Goal: Task Accomplishment & Management: Manage account settings

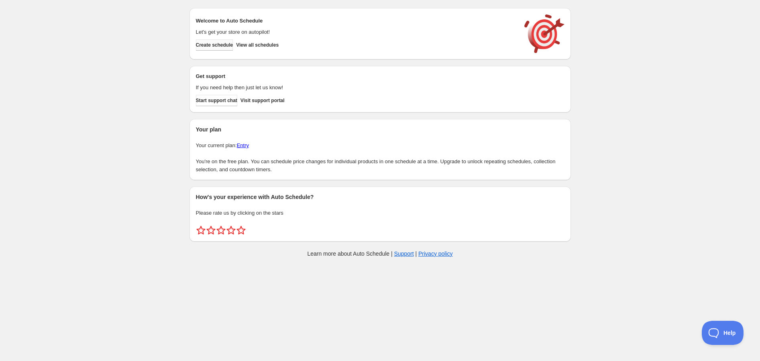
click at [213, 49] on button "Create schedule" at bounding box center [214, 44] width 37 height 11
click at [267, 42] on span "View all schedules" at bounding box center [257, 45] width 43 height 6
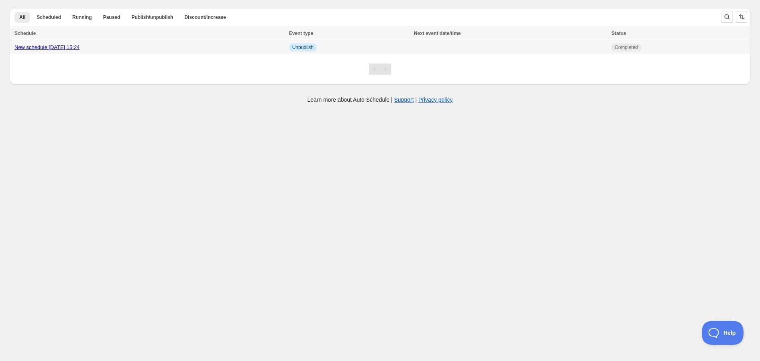
click at [314, 45] on span "Unpublish" at bounding box center [302, 47] width 21 height 6
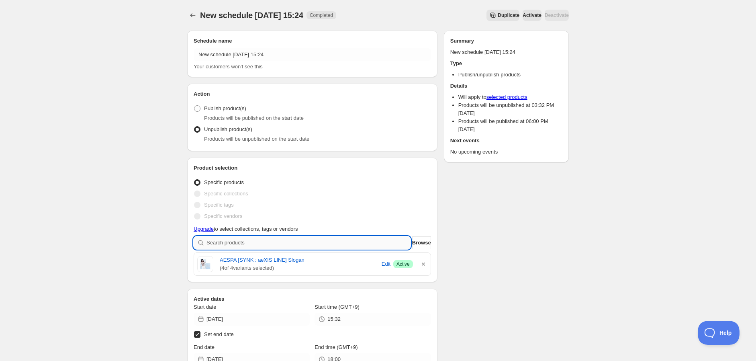
click at [275, 247] on input "search" at bounding box center [308, 242] width 204 height 13
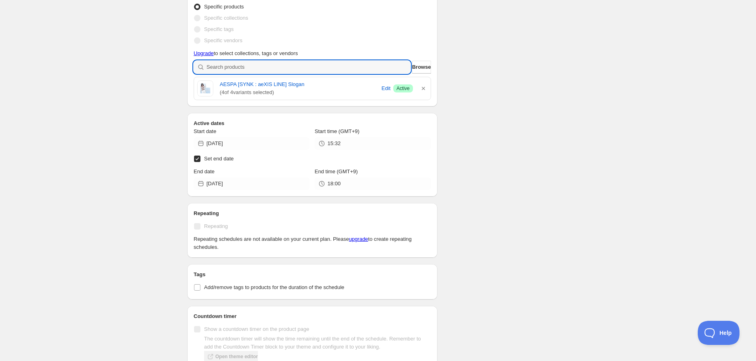
scroll to position [89, 0]
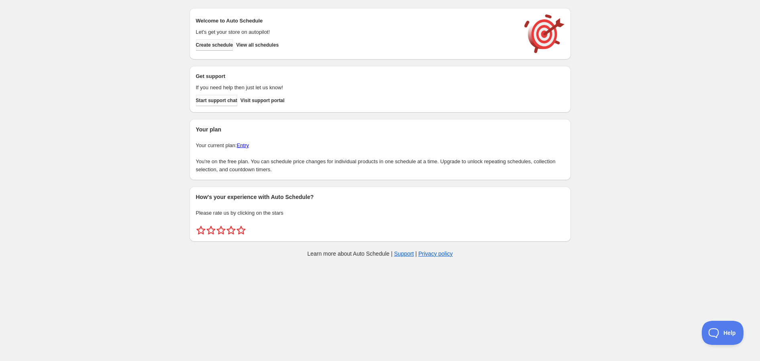
click at [225, 46] on span "Create schedule" at bounding box center [214, 45] width 37 height 6
drag, startPoint x: 271, startPoint y: 44, endPoint x: 242, endPoint y: 45, distance: 29.3
click at [242, 45] on div "Create schedule View all schedules" at bounding box center [355, 43] width 324 height 14
click at [245, 46] on button "View all schedules" at bounding box center [257, 44] width 43 height 11
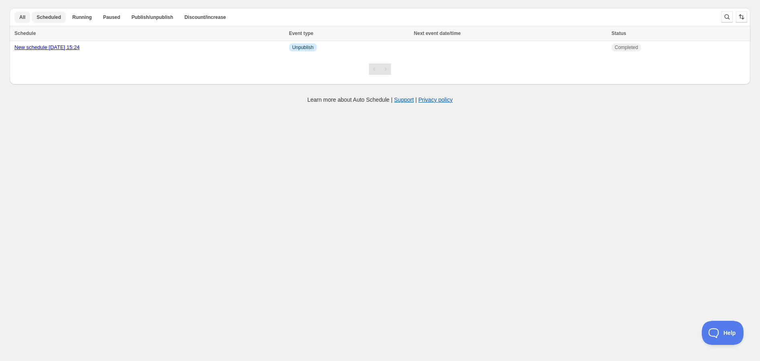
click at [49, 17] on span "Scheduled" at bounding box center [49, 17] width 24 height 6
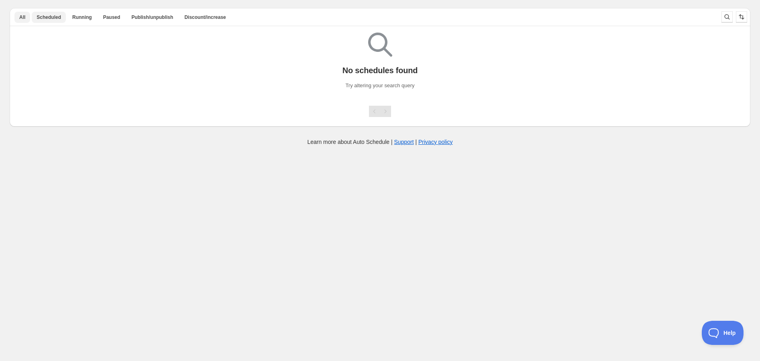
click at [21, 20] on span "All" at bounding box center [22, 17] width 6 height 6
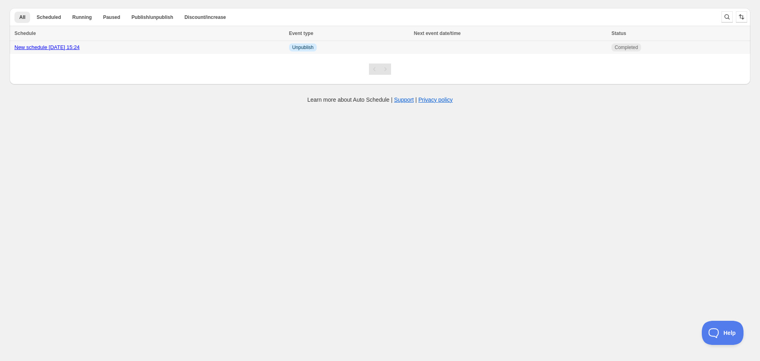
click at [166, 52] on td "New schedule Sep 18 2025 15:24" at bounding box center [148, 47] width 277 height 13
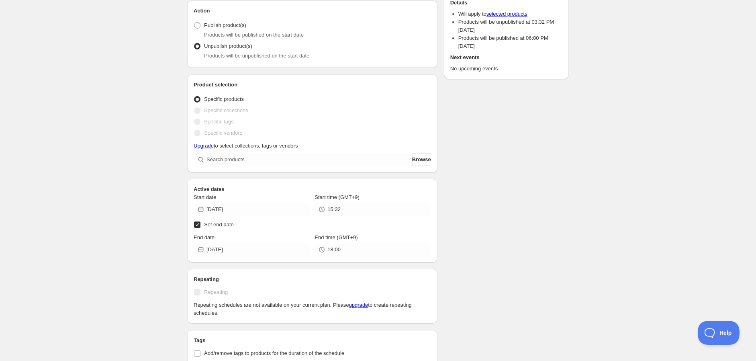
scroll to position [134, 0]
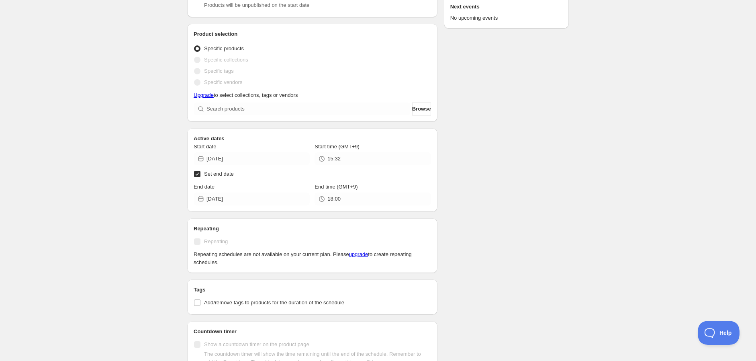
click at [346, 179] on label "Set end date" at bounding box center [312, 173] width 237 height 11
click at [200, 177] on input "Set end date" at bounding box center [197, 174] width 6 height 6
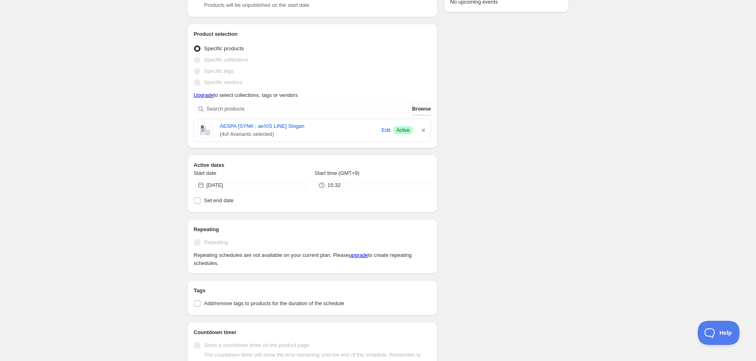
click at [492, 221] on div "Schedule name New schedule Sep 18 2025 15:24 Your customers won't see this Acti…" at bounding box center [375, 235] width 388 height 691
click at [302, 126] on link "AESPA [SYNK : aeXIS LINE] Slogan" at bounding box center [299, 126] width 159 height 8
click at [424, 130] on icon "button" at bounding box center [423, 130] width 8 height 8
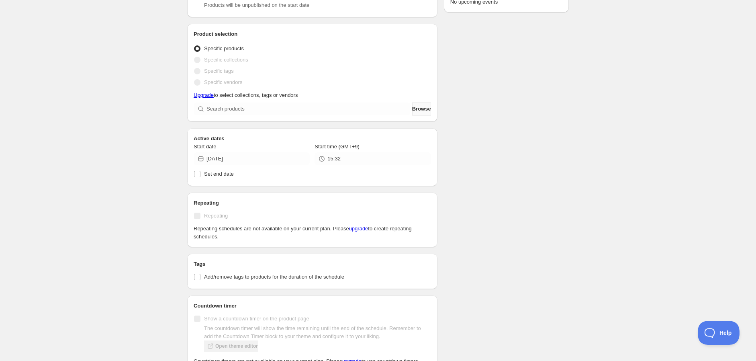
click at [412, 108] on span "Browse" at bounding box center [421, 109] width 19 height 8
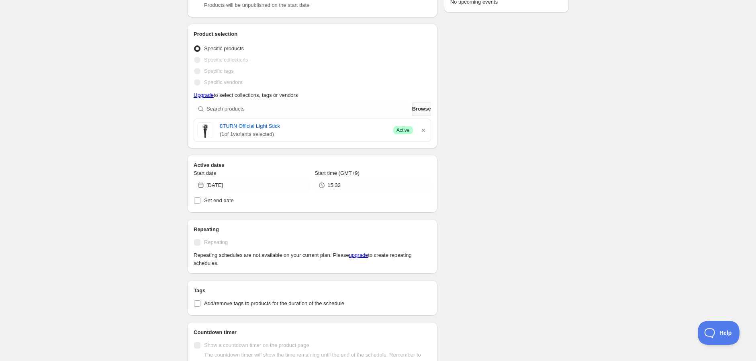
scroll to position [188, 0]
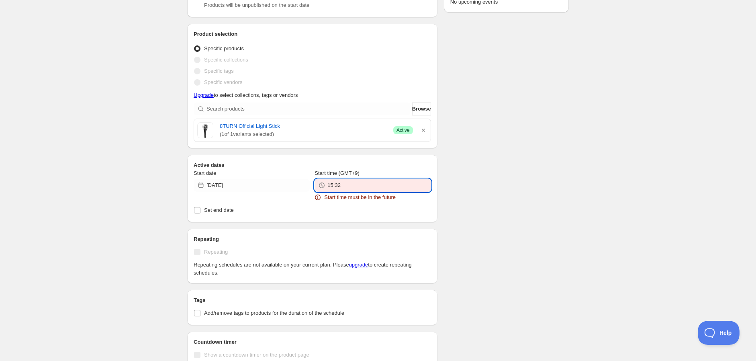
click at [356, 179] on input "15:32" at bounding box center [378, 185] width 103 height 13
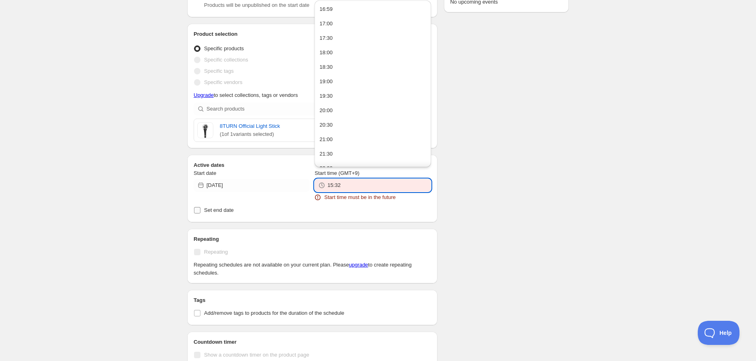
click at [204, 210] on span "Set end date" at bounding box center [219, 210] width 30 height 6
click at [200, 210] on input "Set end date" at bounding box center [197, 210] width 6 height 6
checkbox input "true"
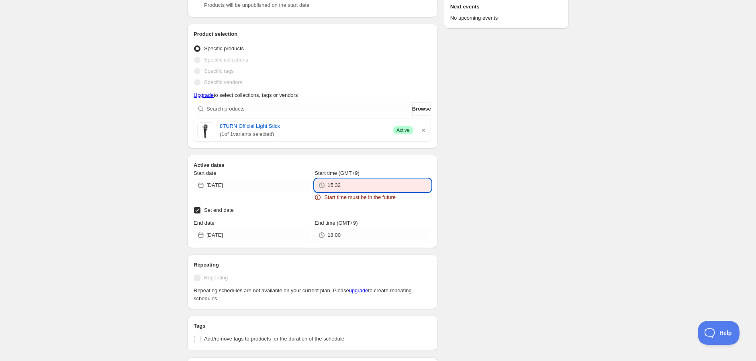
click at [354, 185] on input "15:32" at bounding box center [378, 185] width 103 height 13
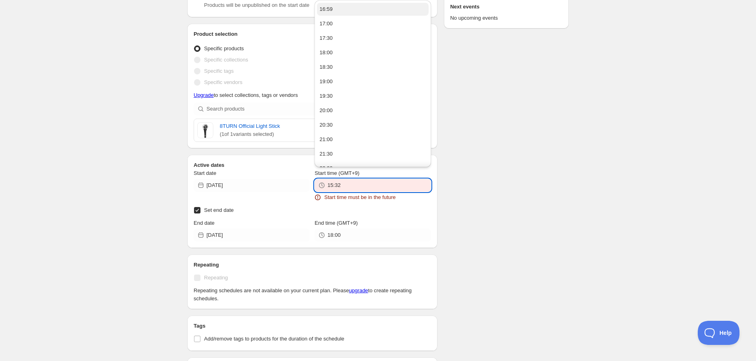
click at [335, 10] on button "16:59" at bounding box center [372, 9] width 111 height 13
type input "16:59"
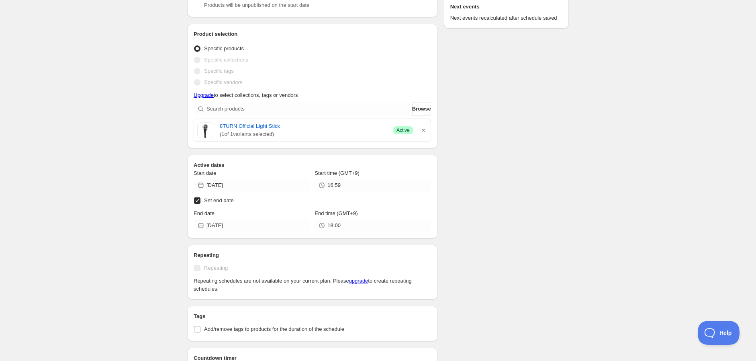
scroll to position [134, 0]
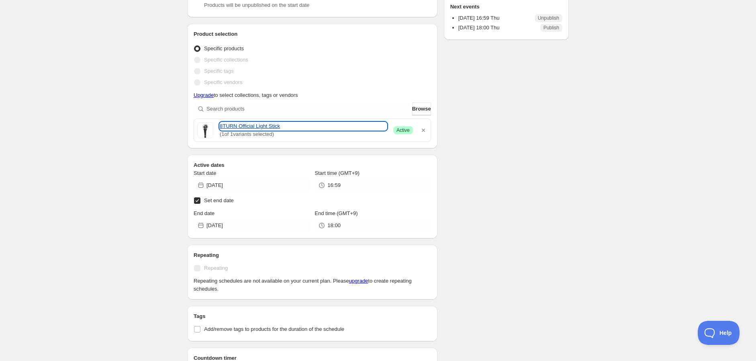
click at [237, 125] on link "8TURN Official Light Stick" at bounding box center [303, 126] width 167 height 8
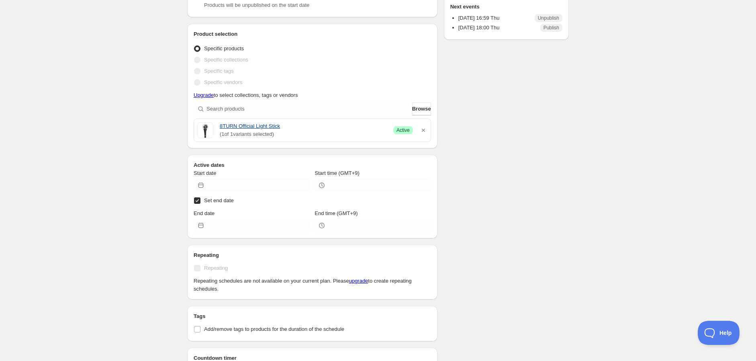
radio input "false"
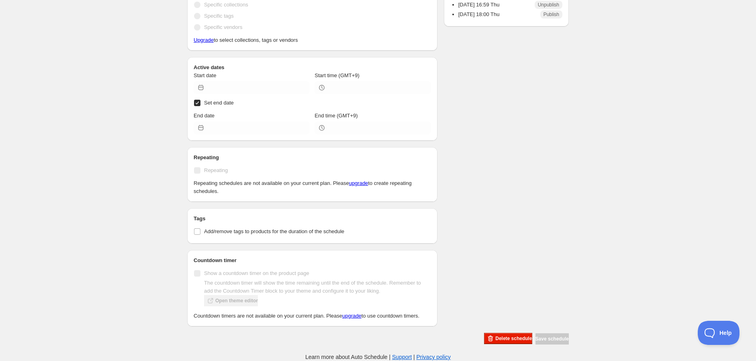
scroll to position [59, 0]
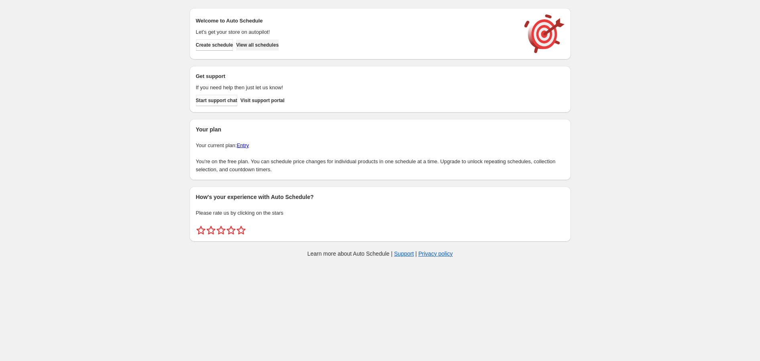
click at [259, 48] on button "View all schedules" at bounding box center [257, 44] width 43 height 11
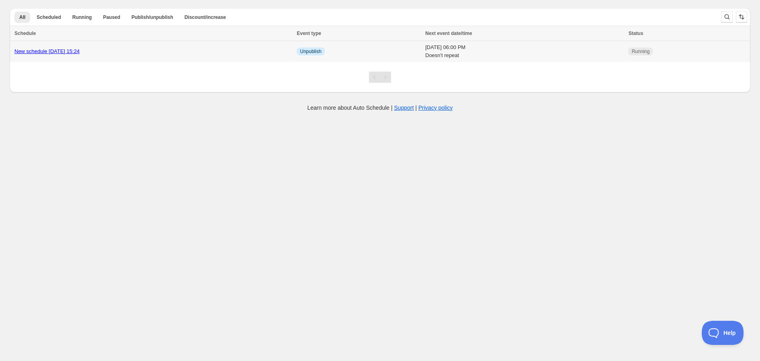
click at [238, 50] on div "New schedule [DATE] 15:24" at bounding box center [152, 51] width 277 height 8
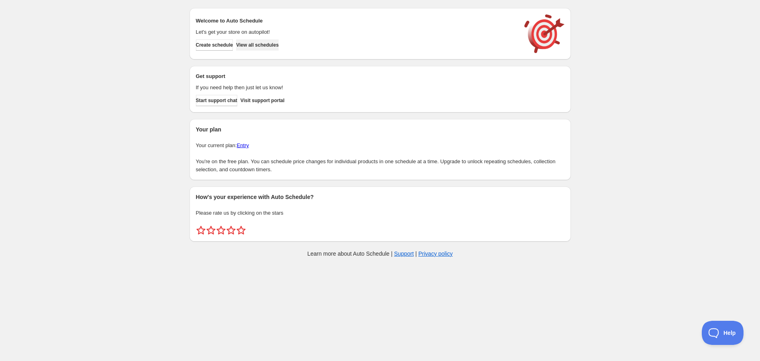
click at [276, 40] on button "View all schedules" at bounding box center [257, 44] width 43 height 11
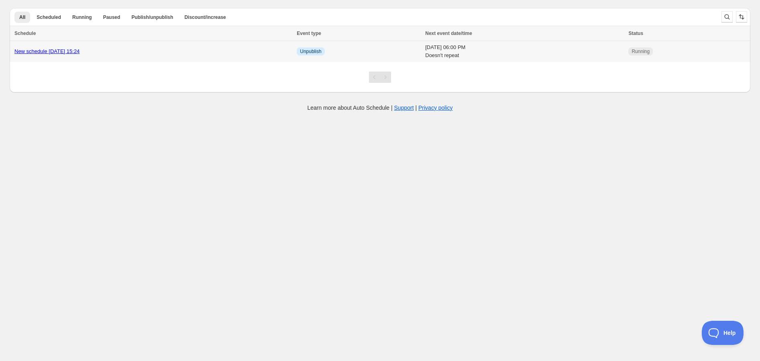
click at [423, 50] on td "Thu 18th September 25 06:00 PM Doesn't repeat" at bounding box center [524, 51] width 203 height 21
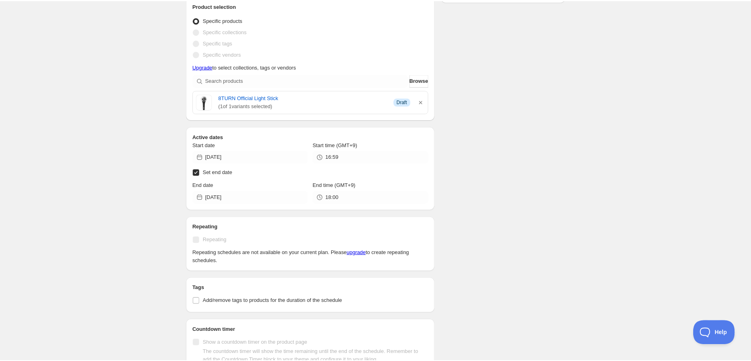
scroll to position [141, 0]
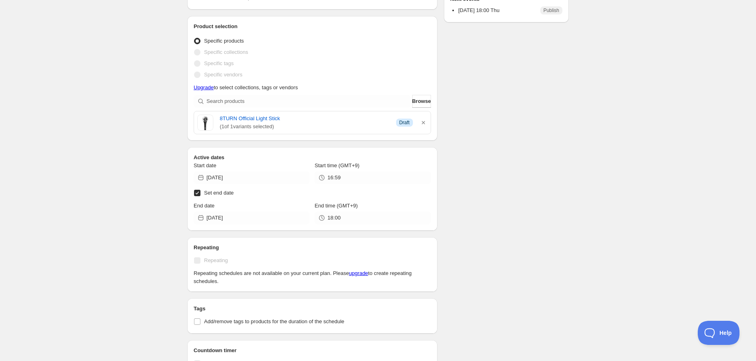
click at [208, 125] on span at bounding box center [205, 122] width 16 height 16
drag, startPoint x: 213, startPoint y: 118, endPoint x: 284, endPoint y: 118, distance: 71.1
click at [284, 118] on div "8TURN Official Light Stick ( 1 of 1 variants selected) Info Draft" at bounding box center [312, 122] width 230 height 16
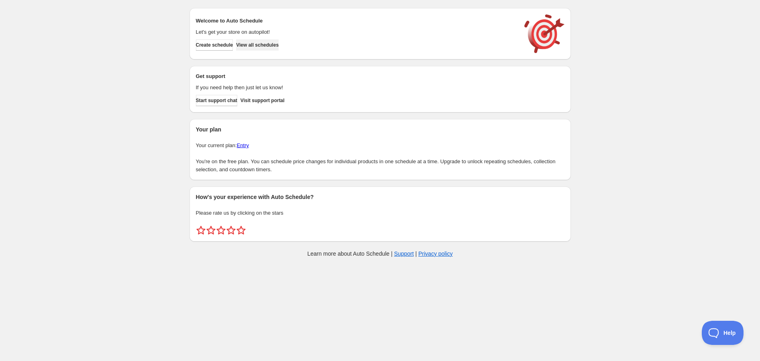
click at [266, 47] on span "View all schedules" at bounding box center [257, 45] width 43 height 6
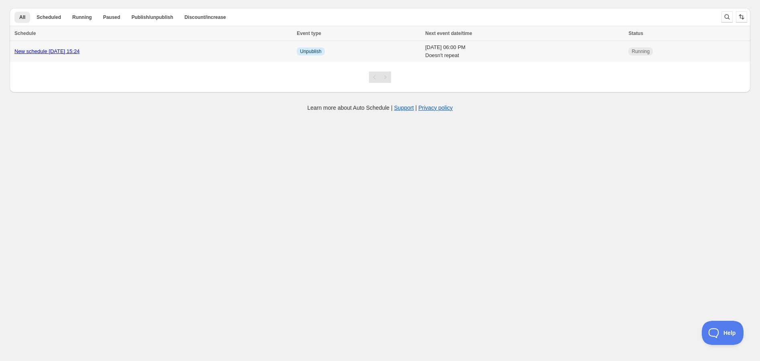
click at [257, 53] on div "New schedule [DATE] 15:24" at bounding box center [152, 51] width 277 height 8
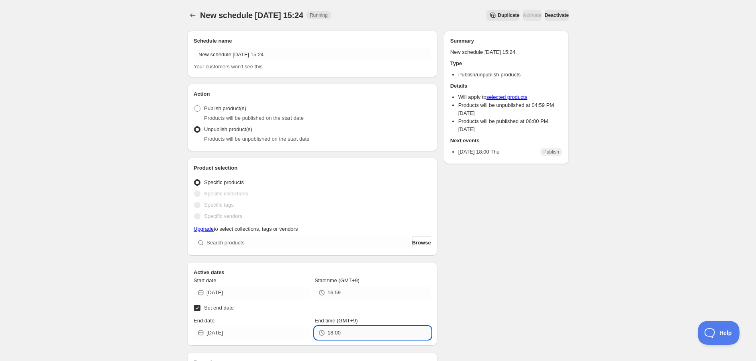
click at [369, 326] on input "18:00" at bounding box center [378, 332] width 103 height 13
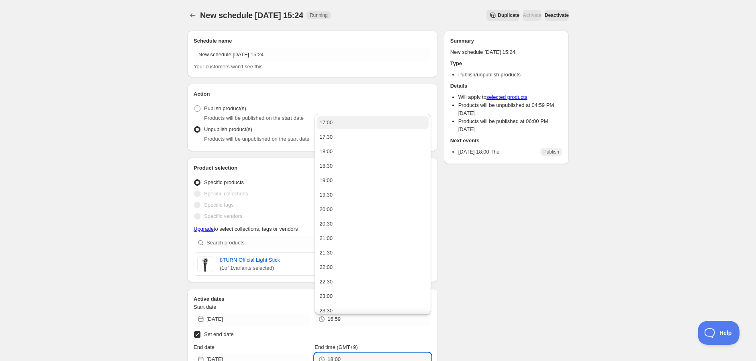
click at [333, 118] on button "17:00" at bounding box center [372, 122] width 111 height 13
type input "17:00"
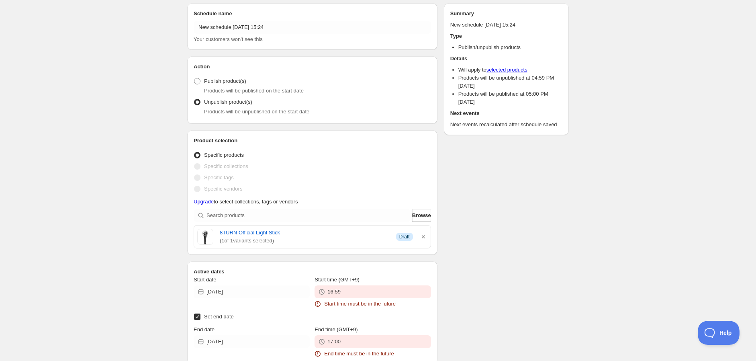
scroll to position [151, 0]
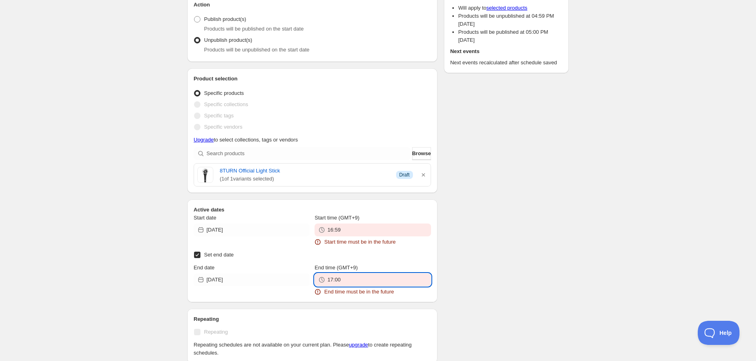
click at [365, 275] on input "17:00" at bounding box center [378, 279] width 103 height 13
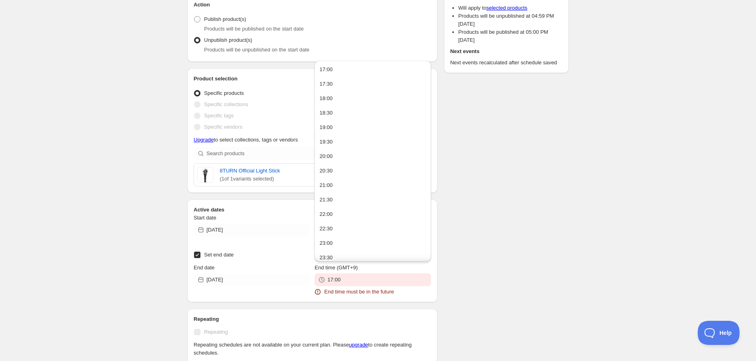
click at [110, 188] on div "New schedule Sep 18 2025 15:24. This page is ready New schedule Sep 18 2025 15:…" at bounding box center [378, 275] width 756 height 853
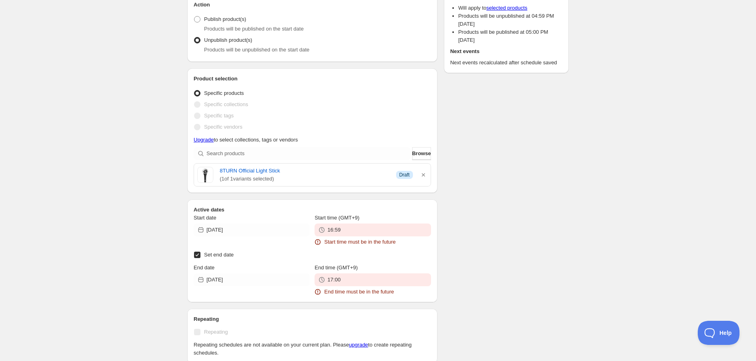
click at [420, 173] on icon "button" at bounding box center [423, 175] width 8 height 8
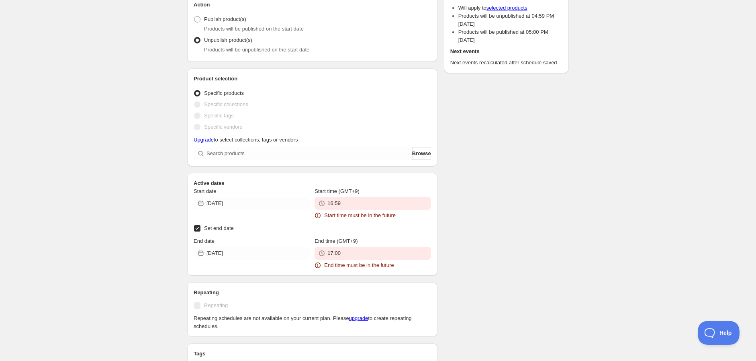
scroll to position [159, 0]
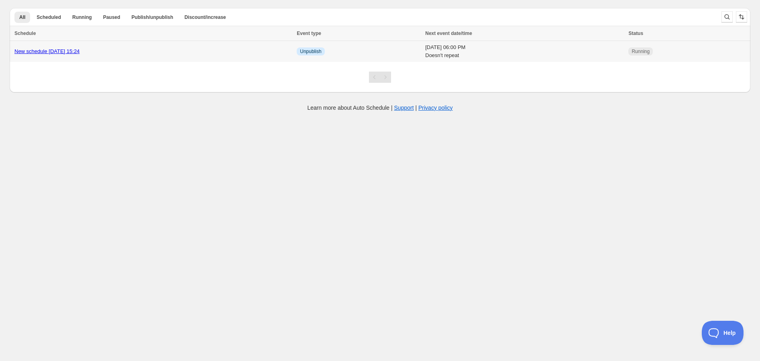
click at [479, 55] on td "Thu 18th September 25 06:00 PM Doesn't repeat" at bounding box center [524, 51] width 203 height 21
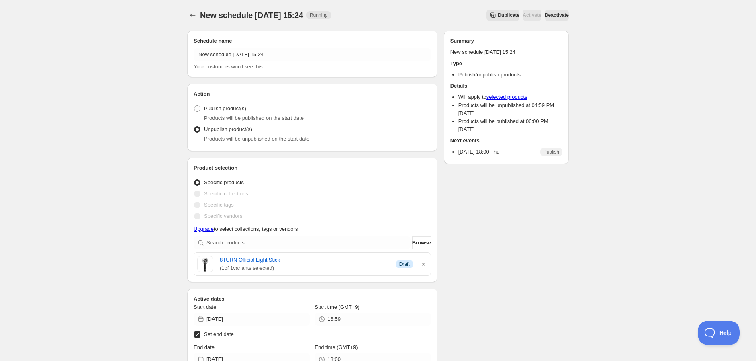
scroll to position [134, 0]
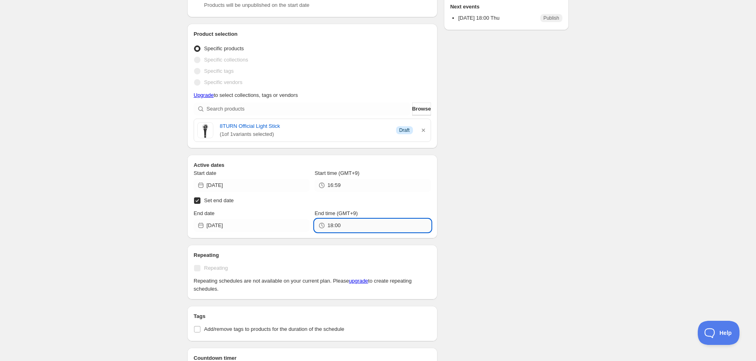
click at [373, 223] on input "18:00" at bounding box center [378, 225] width 103 height 13
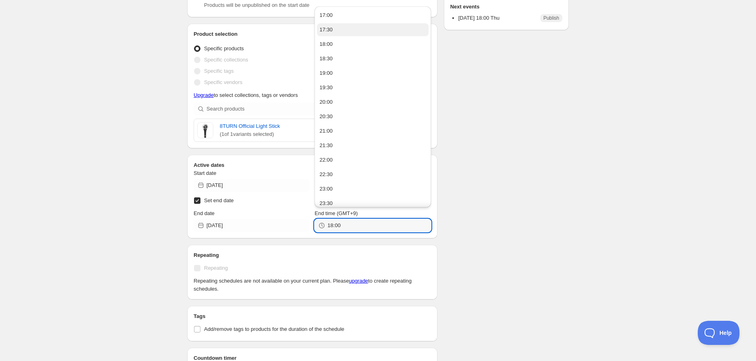
click at [341, 28] on button "17:30" at bounding box center [372, 29] width 111 height 13
type input "17:30"
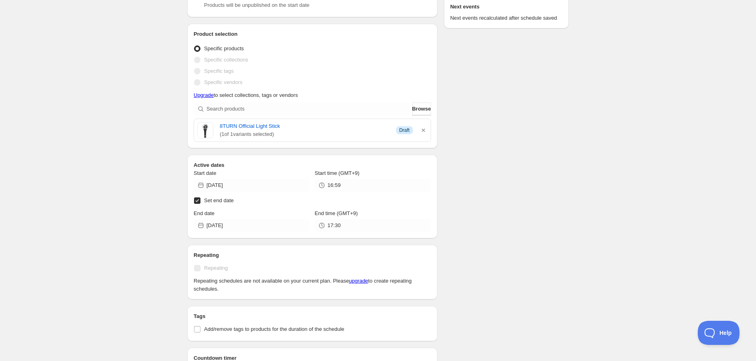
scroll to position [188, 0]
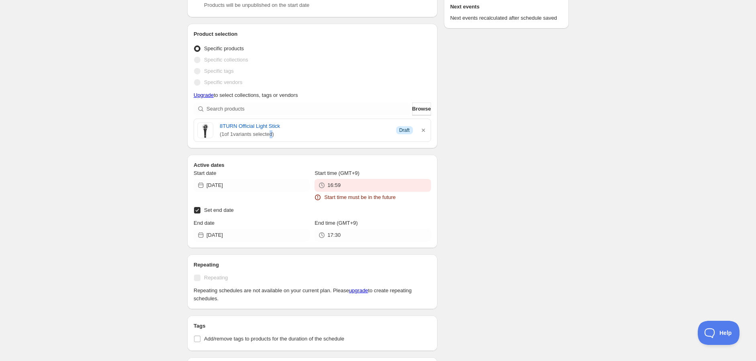
click at [271, 130] on span "( 1 of 1 variants selected)" at bounding box center [305, 134] width 170 height 8
click at [263, 122] on link "8TURN Official Light Stick" at bounding box center [305, 126] width 170 height 8
click at [420, 129] on icon "button" at bounding box center [423, 130] width 8 height 8
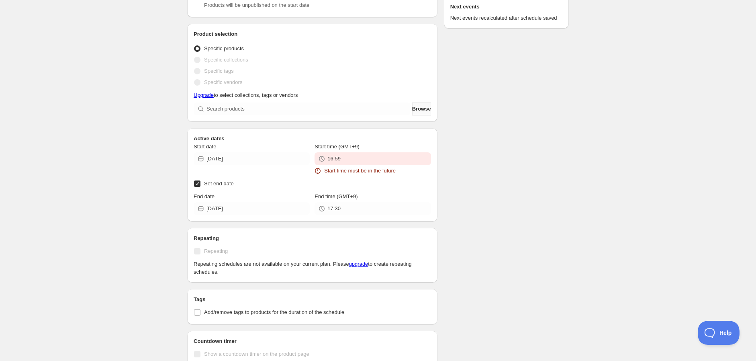
click at [416, 108] on span "Browse" at bounding box center [421, 109] width 19 height 8
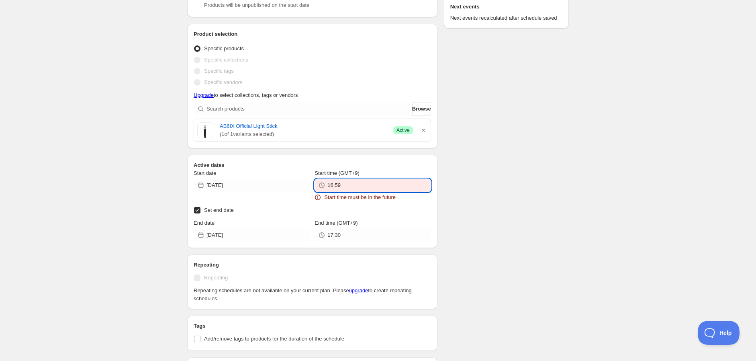
click at [345, 187] on input "16:59" at bounding box center [378, 185] width 103 height 13
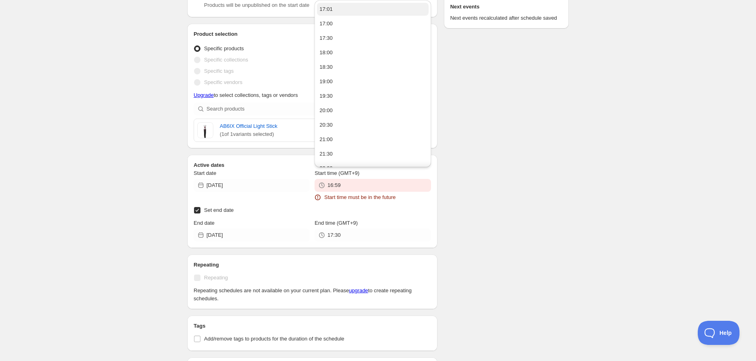
click at [337, 10] on button "17:01" at bounding box center [372, 9] width 111 height 13
type input "17:01"
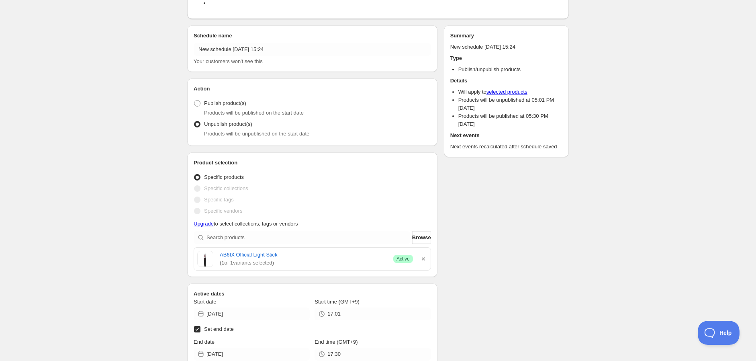
scroll to position [0, 0]
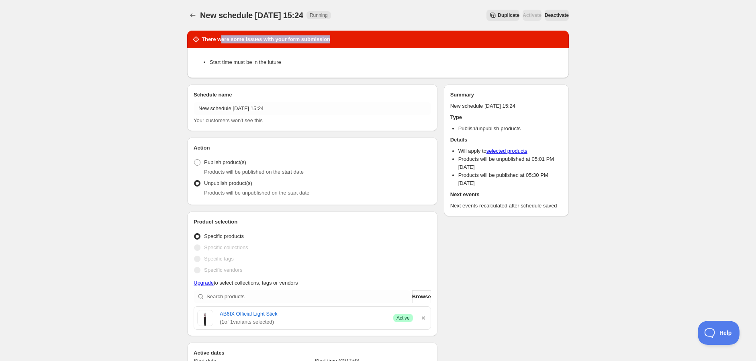
drag, startPoint x: 328, startPoint y: 39, endPoint x: 214, endPoint y: 41, distance: 114.1
click at [217, 39] on div "There were some issues with your form submission" at bounding box center [378, 39] width 372 height 8
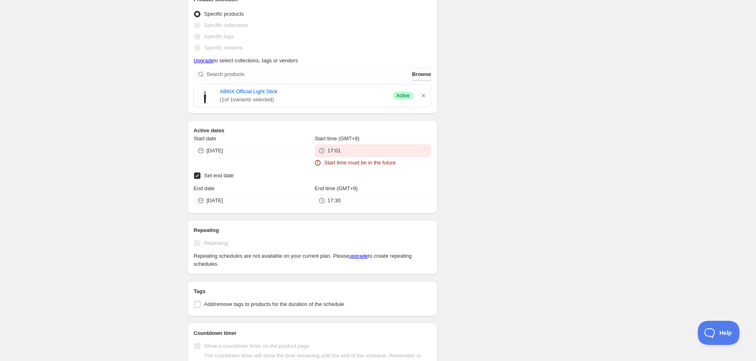
scroll to position [223, 0]
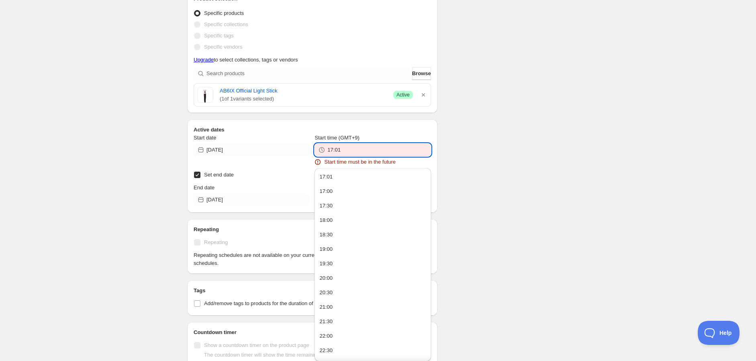
click at [367, 151] on input "17:01" at bounding box center [378, 149] width 103 height 13
click at [443, 175] on div "There were some issues with your form submission Start time must be in the futu…" at bounding box center [375, 198] width 388 height 795
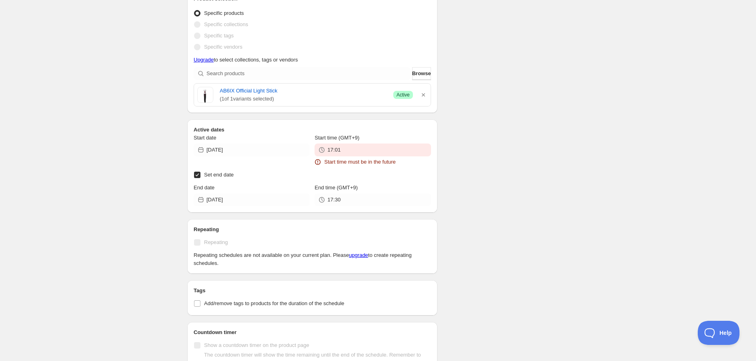
click at [367, 138] on div "Start time (GMT+9)" at bounding box center [372, 138] width 116 height 8
click at [351, 145] on input "17:01" at bounding box center [378, 149] width 103 height 13
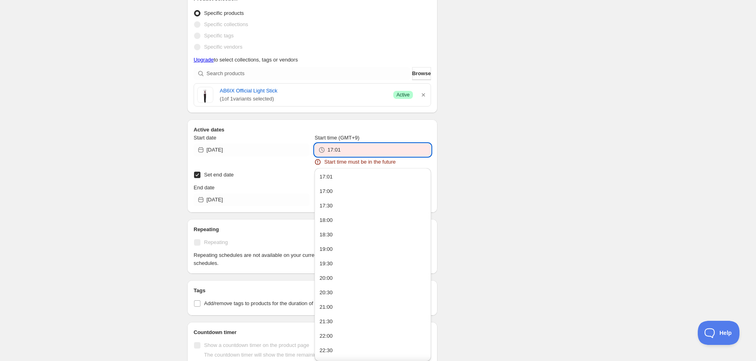
click at [482, 112] on div "There were some issues with your form submission Start time must be in the futu…" at bounding box center [375, 198] width 388 height 795
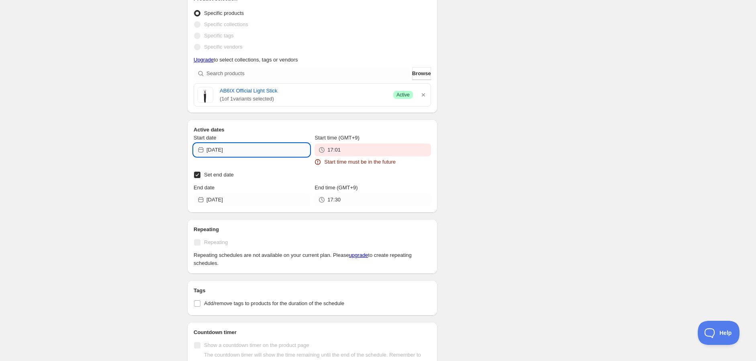
click at [255, 145] on input "2025-09-18" at bounding box center [257, 149] width 103 height 13
click at [256, 145] on input "2025-09-18" at bounding box center [257, 149] width 103 height 13
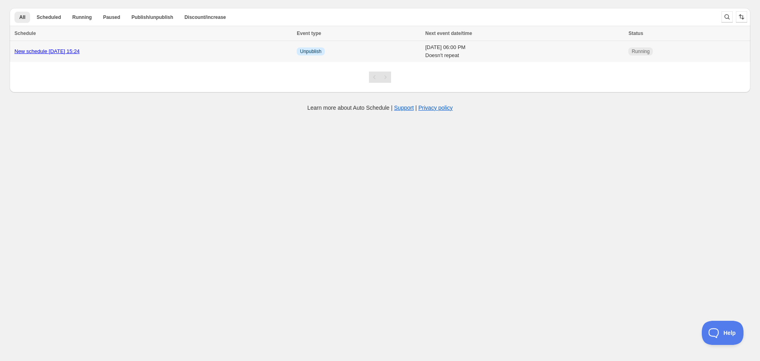
click at [127, 55] on div "New schedule Sep 18 2025 15:24" at bounding box center [152, 51] width 277 height 8
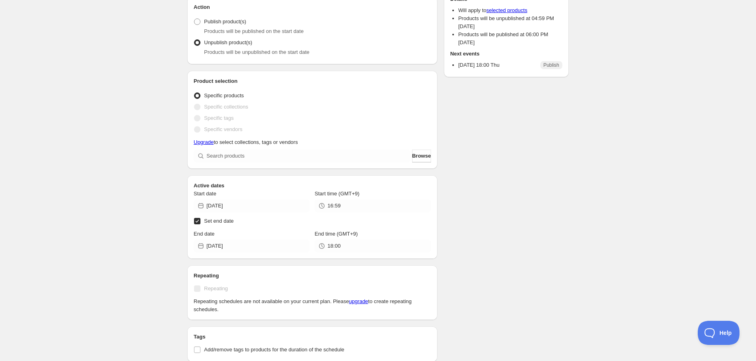
scroll to position [134, 0]
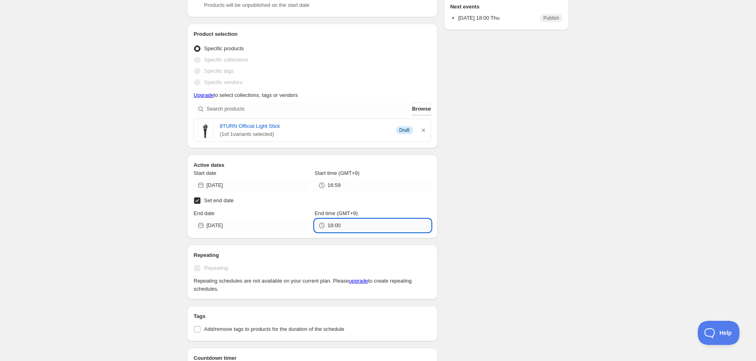
click at [340, 229] on input "18:00" at bounding box center [378, 225] width 103 height 13
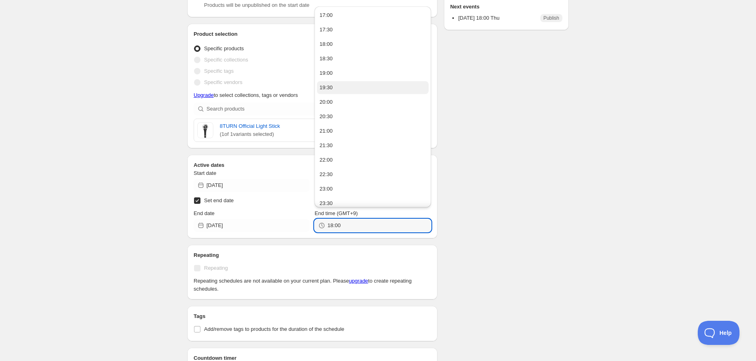
click at [342, 88] on button "19:30" at bounding box center [372, 87] width 111 height 13
type input "19:30"
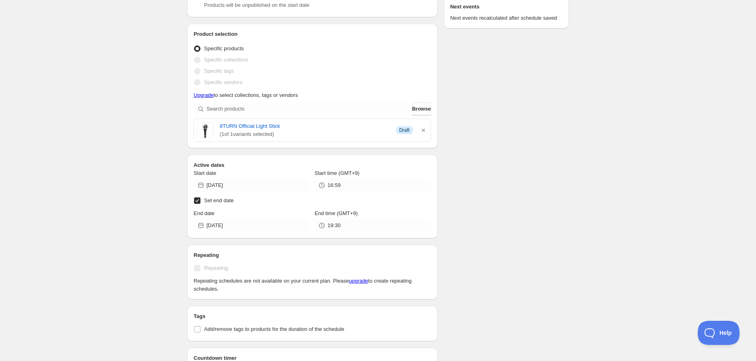
scroll to position [188, 0]
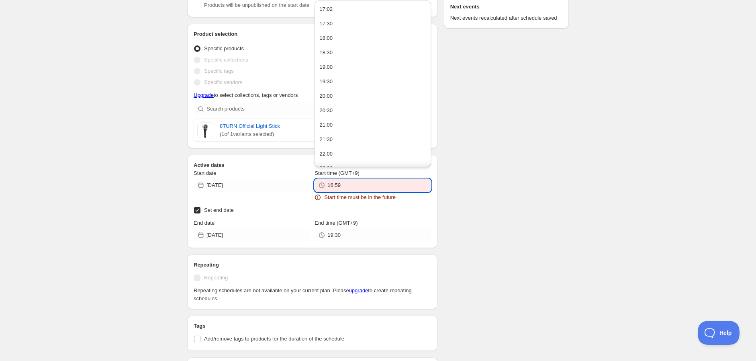
click at [359, 180] on input "16:59" at bounding box center [378, 185] width 103 height 13
click at [256, 137] on span "( 1 of 1 variants selected)" at bounding box center [305, 134] width 170 height 8
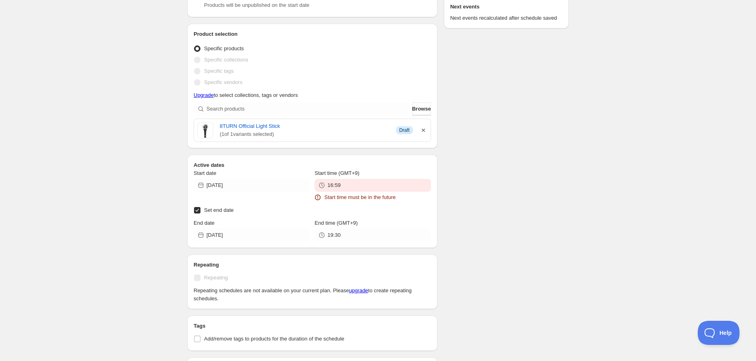
click at [426, 128] on icon "button" at bounding box center [423, 130] width 8 height 8
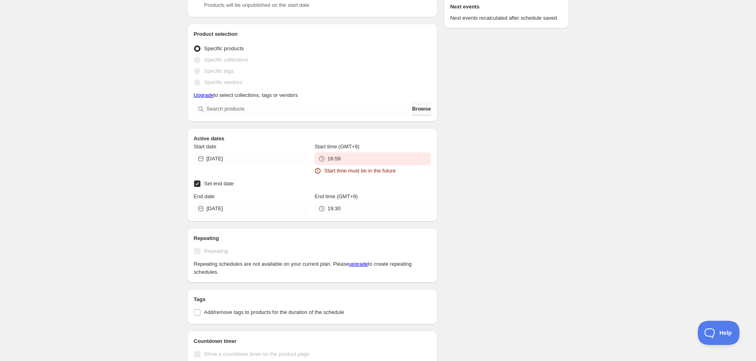
click at [420, 109] on span "Browse" at bounding box center [421, 109] width 19 height 8
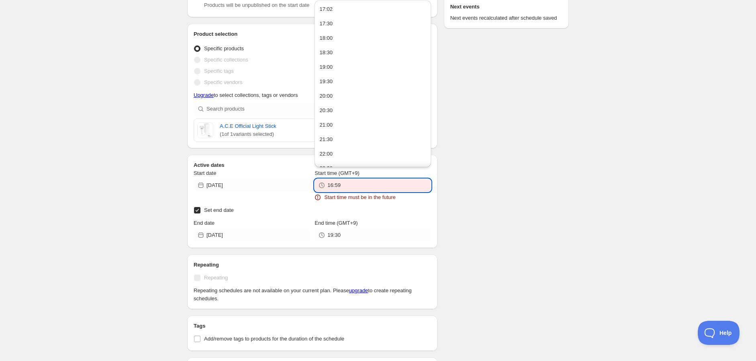
click at [372, 191] on input "16:59" at bounding box center [378, 185] width 103 height 13
click at [335, 12] on button "17:02" at bounding box center [372, 9] width 111 height 13
type input "17:02"
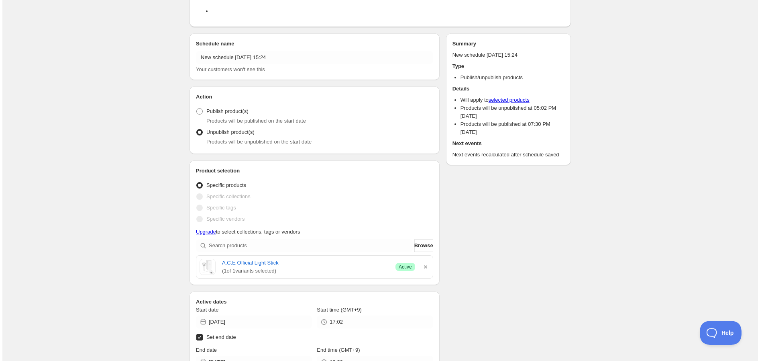
scroll to position [0, 0]
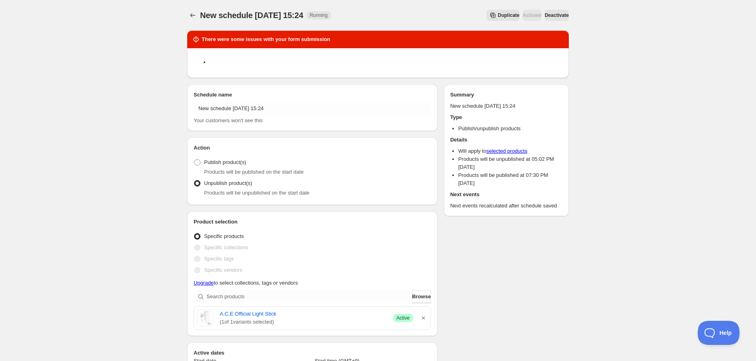
drag, startPoint x: 232, startPoint y: 65, endPoint x: 215, endPoint y: 61, distance: 17.8
click at [227, 64] on li at bounding box center [386, 62] width 353 height 8
drag, startPoint x: 200, startPoint y: 57, endPoint x: 258, endPoint y: 48, distance: 58.9
click at [258, 48] on div at bounding box center [377, 63] width 381 height 30
drag, startPoint x: 220, startPoint y: 32, endPoint x: 275, endPoint y: 35, distance: 55.5
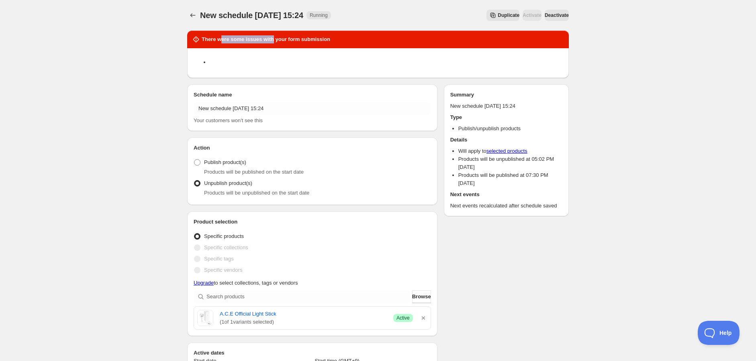
click at [275, 35] on div "There were some issues with your form submission" at bounding box center [377, 40] width 381 height 18
drag, startPoint x: 280, startPoint y: 35, endPoint x: 264, endPoint y: 38, distance: 16.6
click at [280, 36] on h2 "There were some issues with your form submission" at bounding box center [266, 39] width 129 height 8
click at [190, 15] on icon "Schedules" at bounding box center [193, 15] width 8 height 8
click at [553, 15] on span "Deactivate" at bounding box center [557, 15] width 24 height 6
